Goal: Navigation & Orientation: Find specific page/section

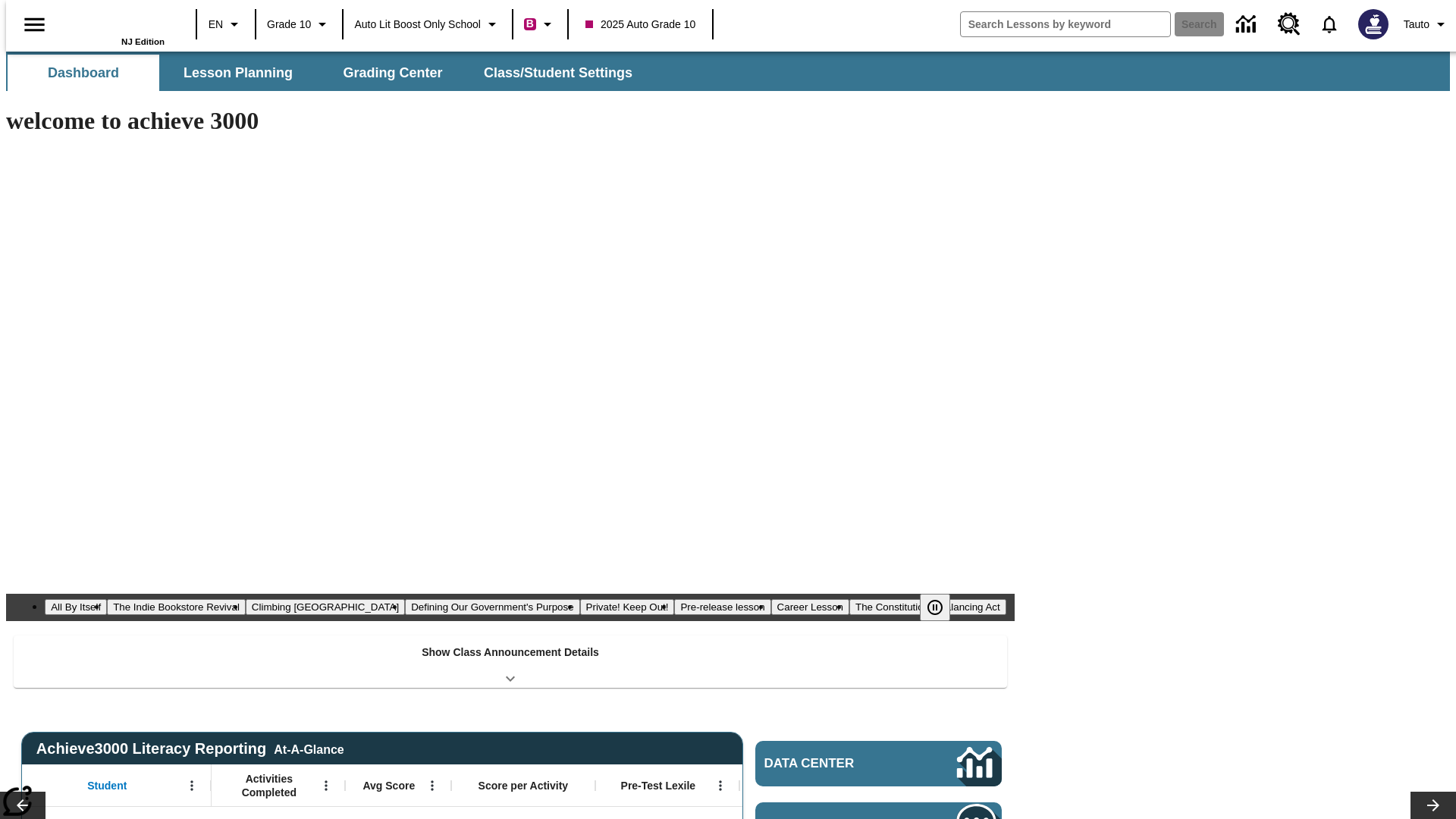
type input "-1"
click at [225, 24] on icon "Language: EN, Select a language" at bounding box center [234, 24] width 18 height 18
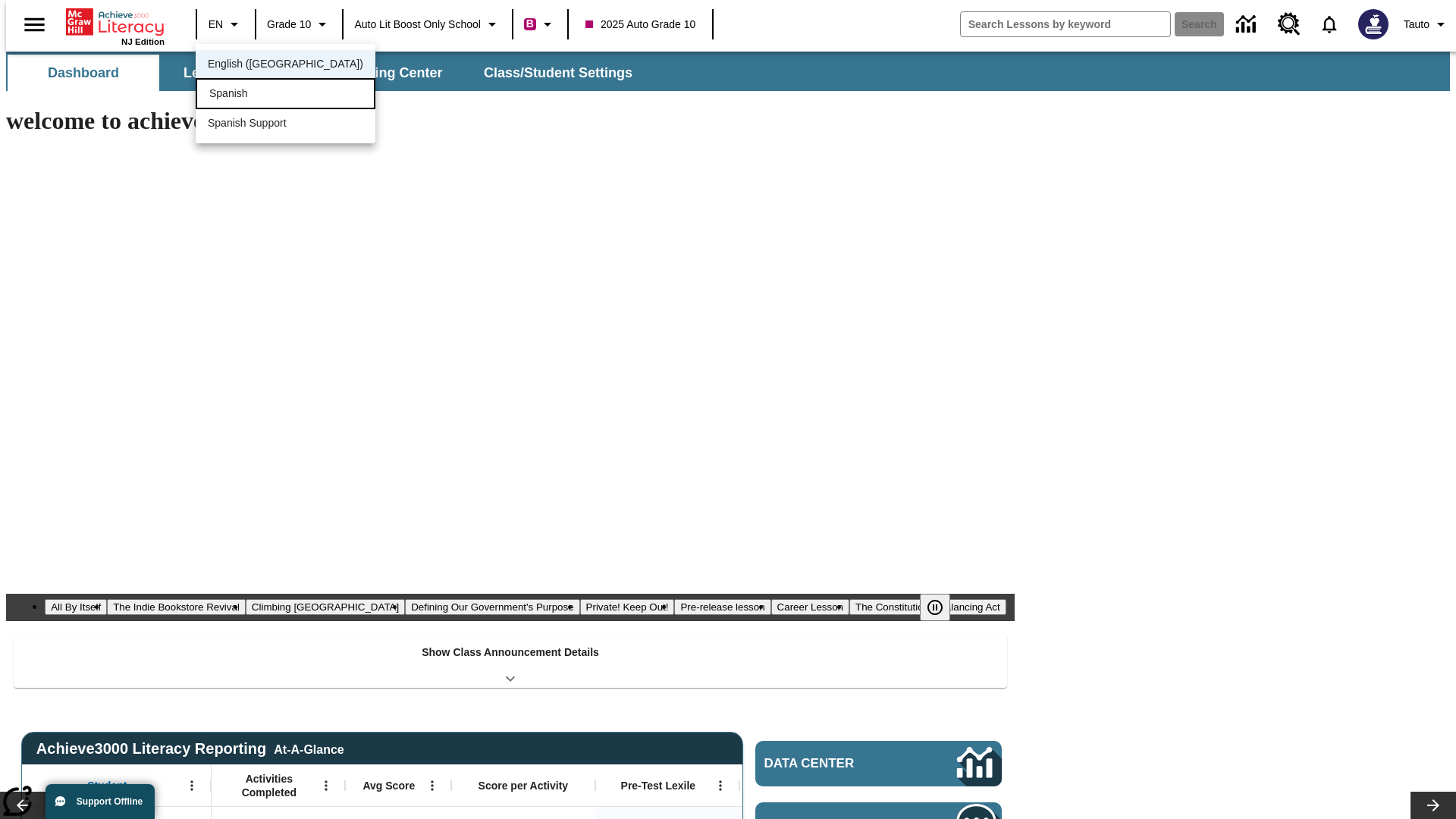
click at [253, 95] on div "Spanish" at bounding box center [285, 94] width 180 height 31
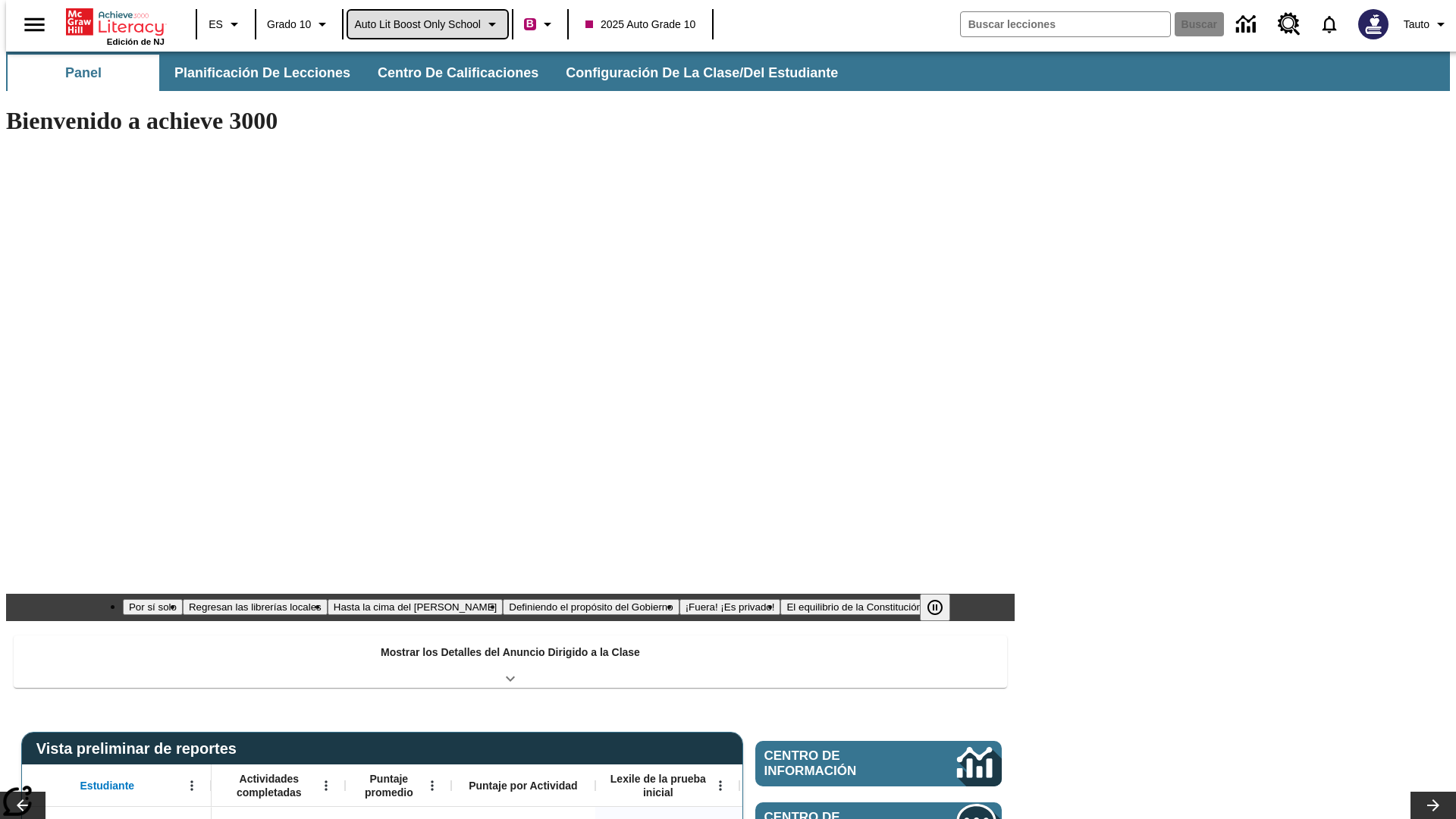
click at [427, 24] on span "Auto Lit Boost only School" at bounding box center [417, 24] width 126 height 16
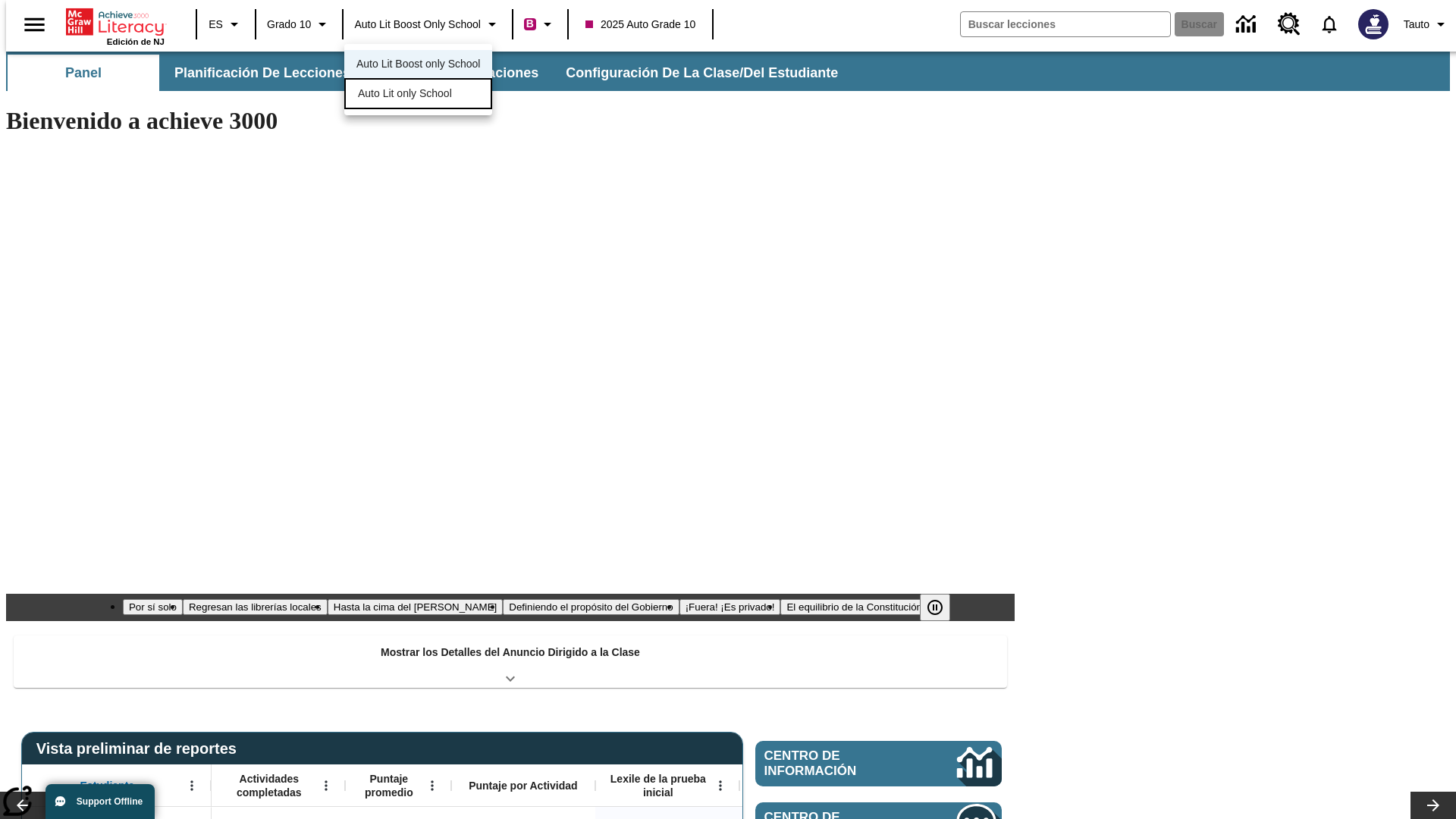
click at [406, 95] on span "Auto Lit only School" at bounding box center [404, 94] width 94 height 16
